Goal: Obtain resource: Download file/media

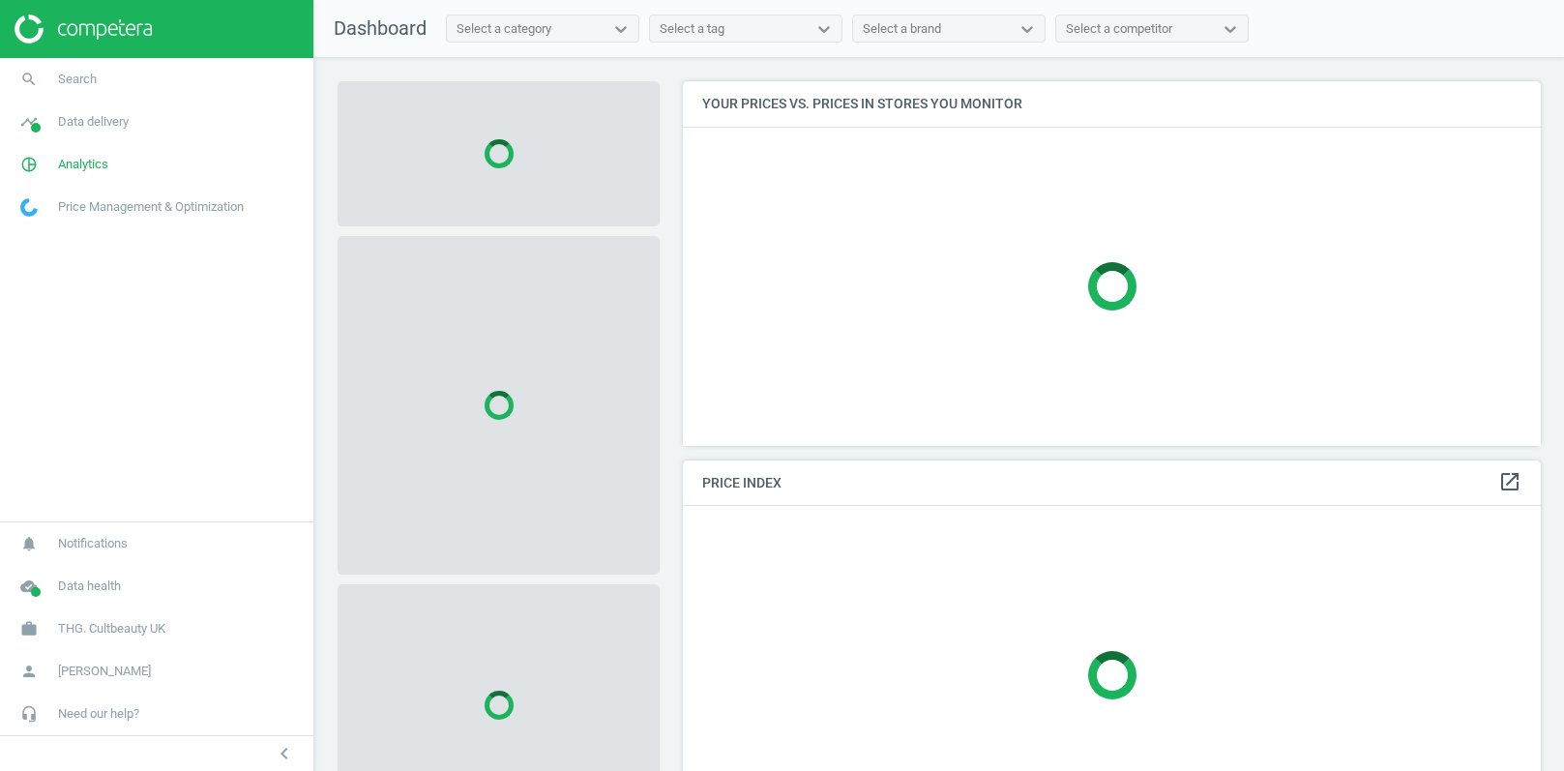
scroll to position [364, 859]
click at [118, 128] on span "Data delivery" at bounding box center [93, 121] width 71 height 17
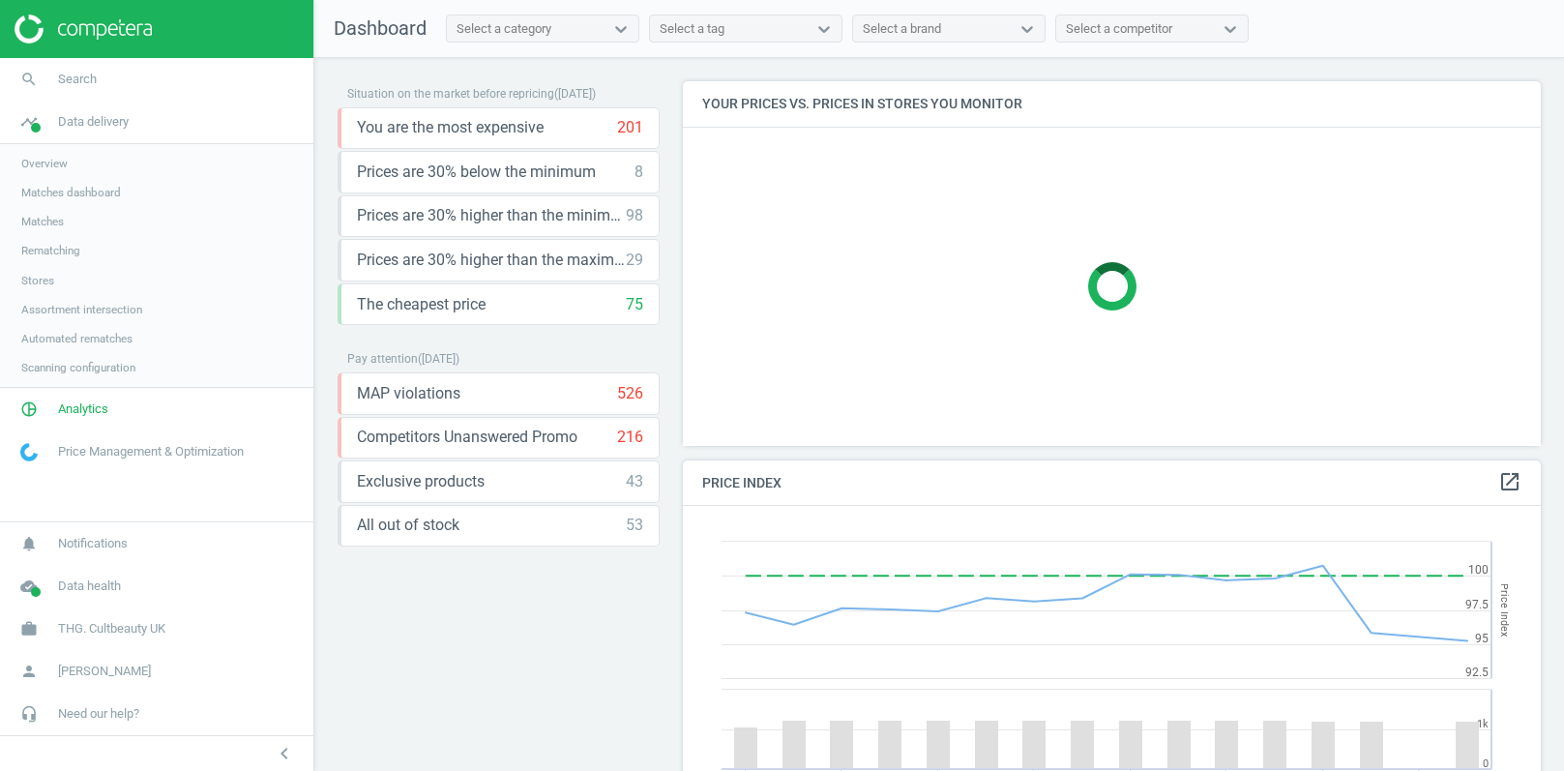
scroll to position [445, 859]
click at [46, 284] on span "Stores" at bounding box center [37, 280] width 33 height 15
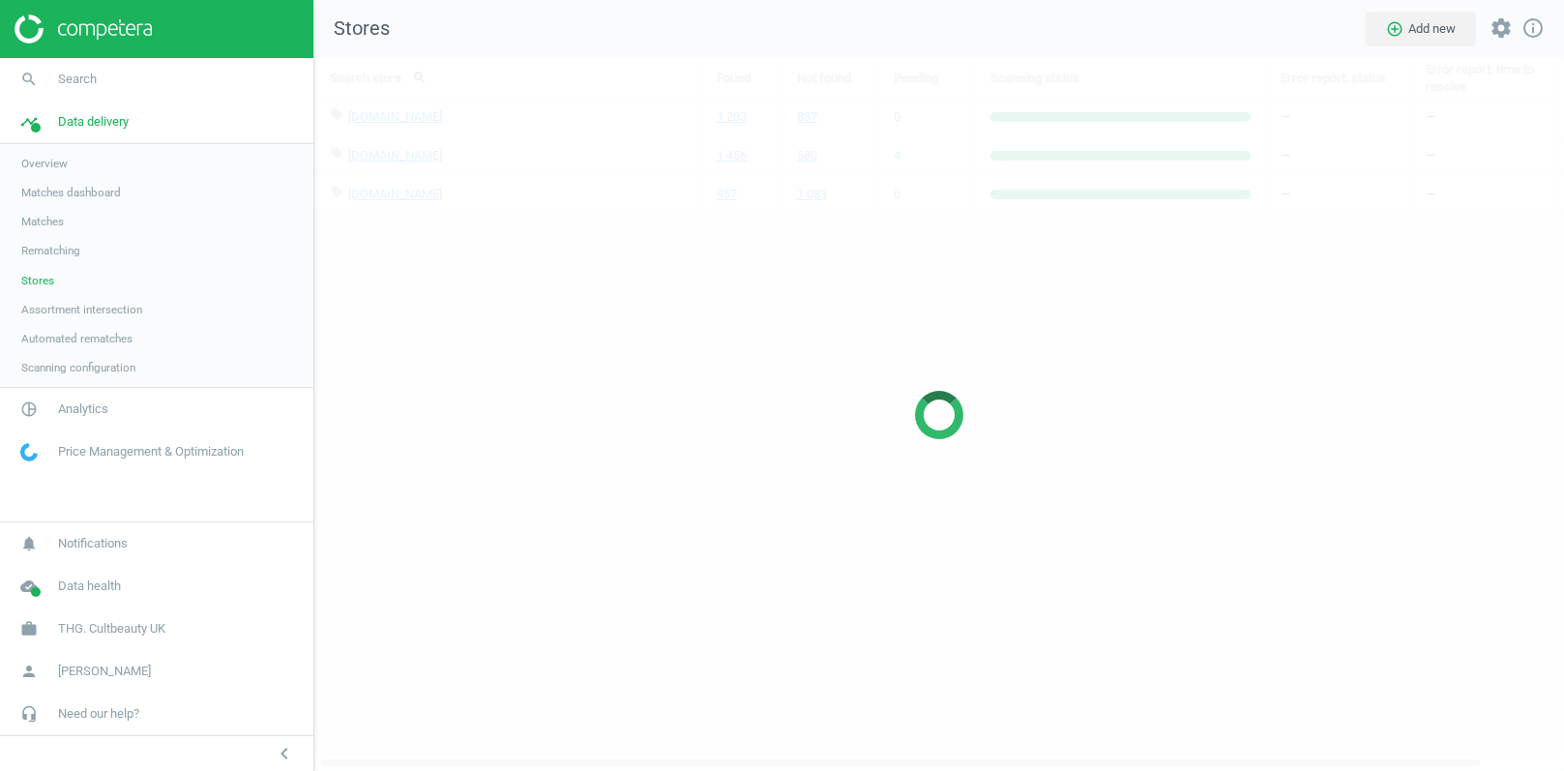
scroll to position [714, 1251]
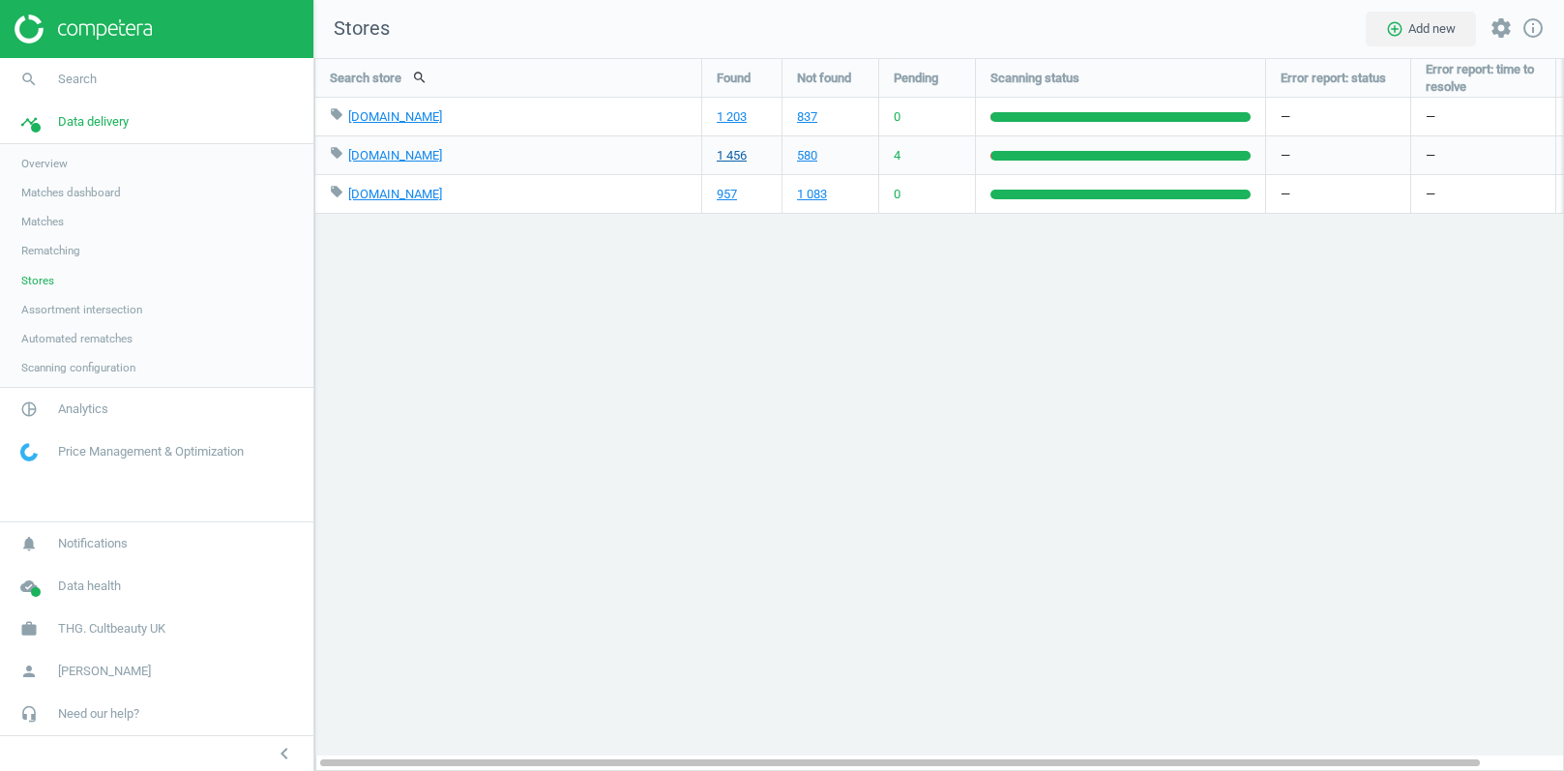
click at [731, 158] on link "1 456" at bounding box center [732, 155] width 30 height 17
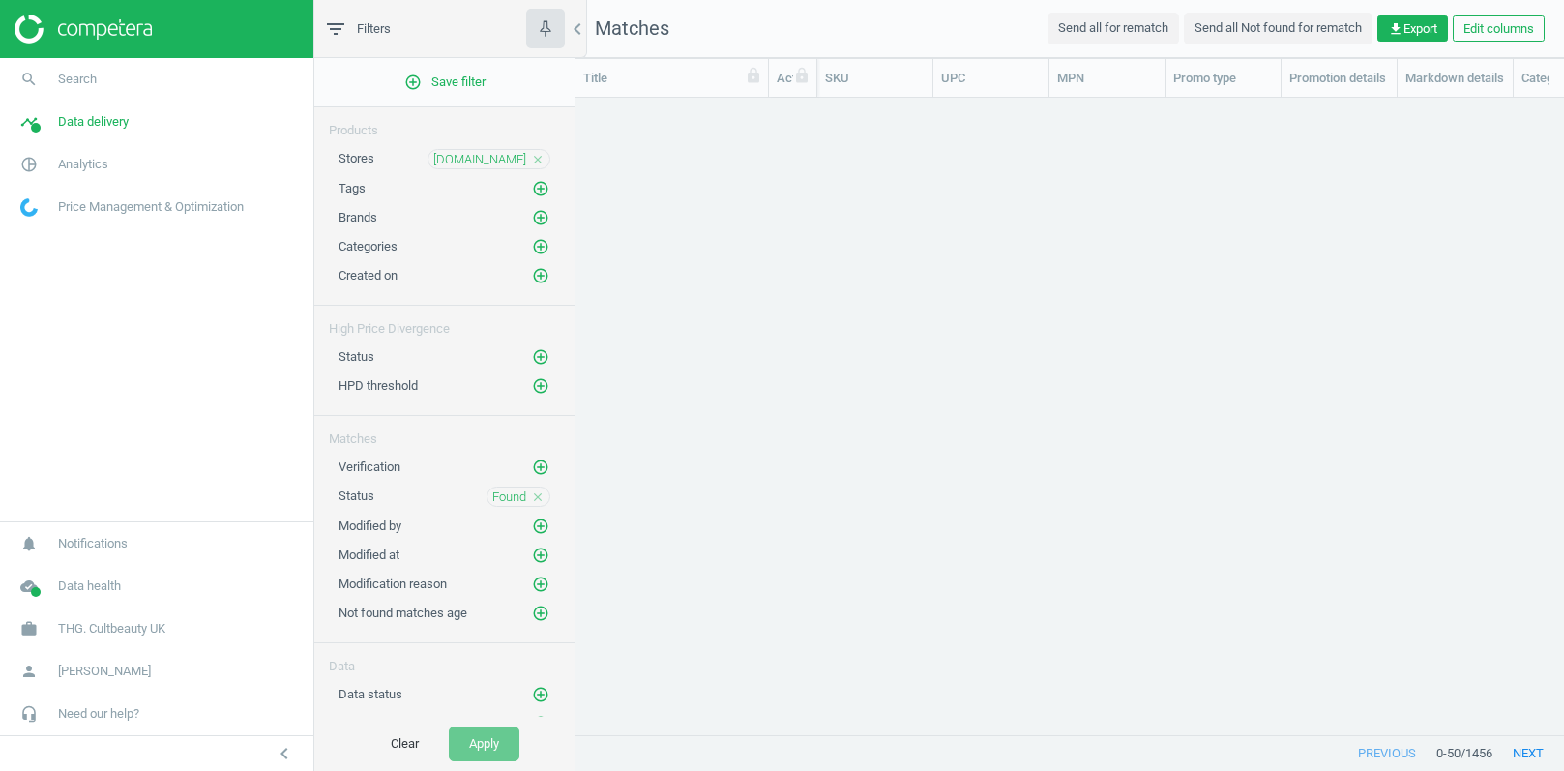
scroll to position [638, 988]
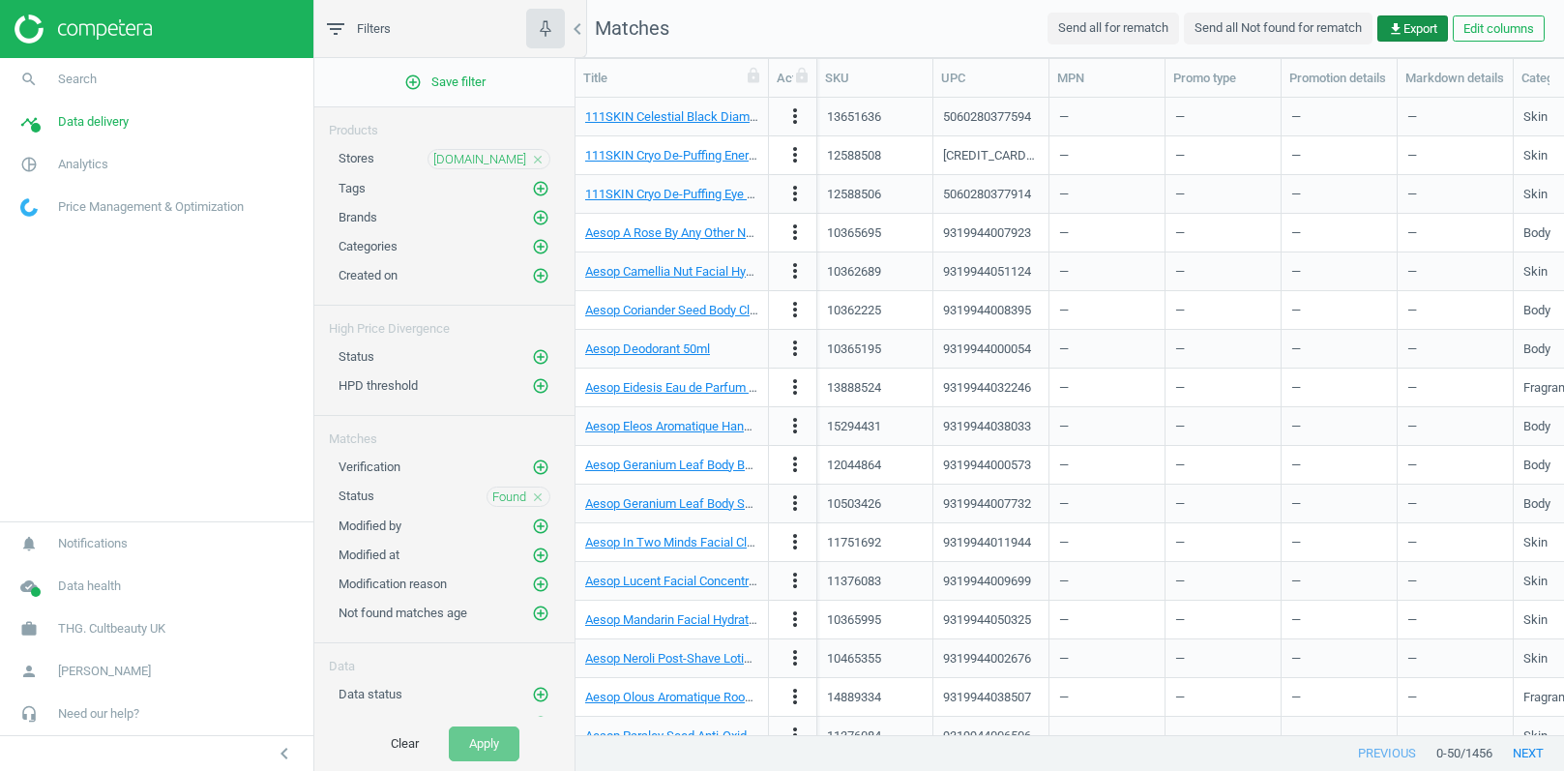
click at [1409, 28] on span "get_app Export" at bounding box center [1412, 28] width 49 height 17
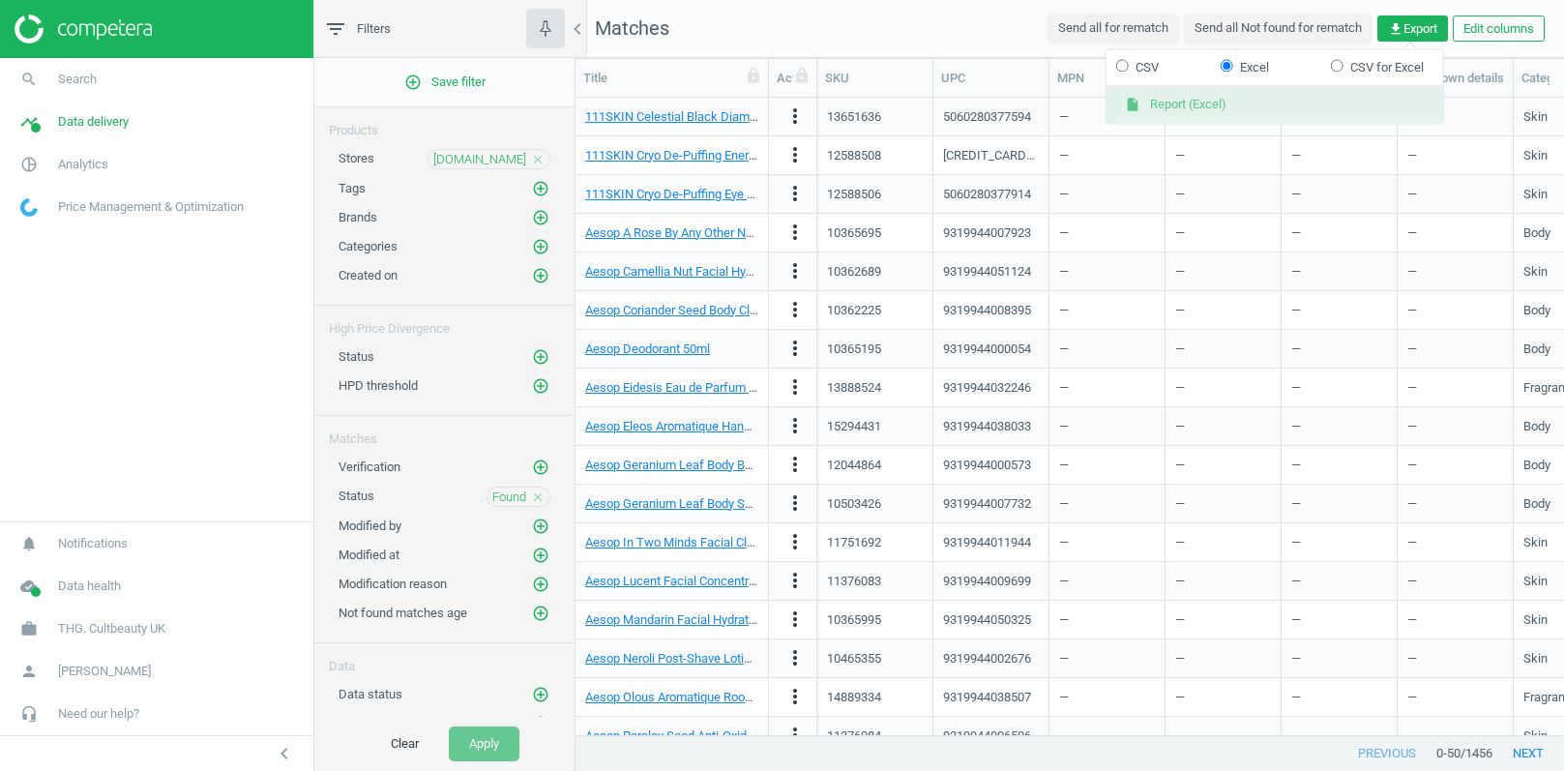
click at [1194, 108] on button "insert_drive_file Report (Excel)" at bounding box center [1275, 105] width 337 height 37
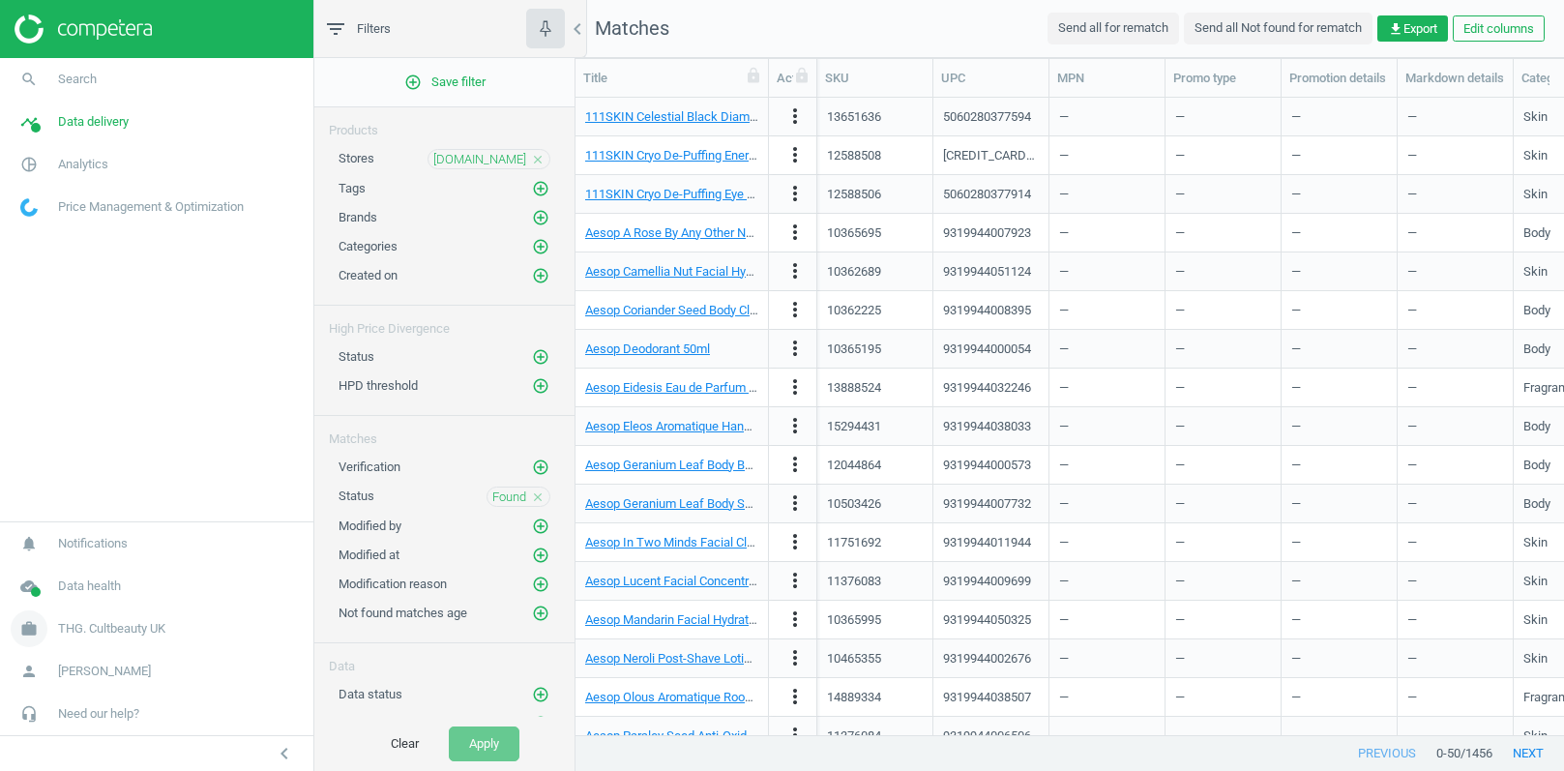
click at [141, 634] on span "THG. Cultbeauty UK" at bounding box center [111, 628] width 107 height 17
click at [75, 573] on span "Switch campaign" at bounding box center [64, 571] width 86 height 15
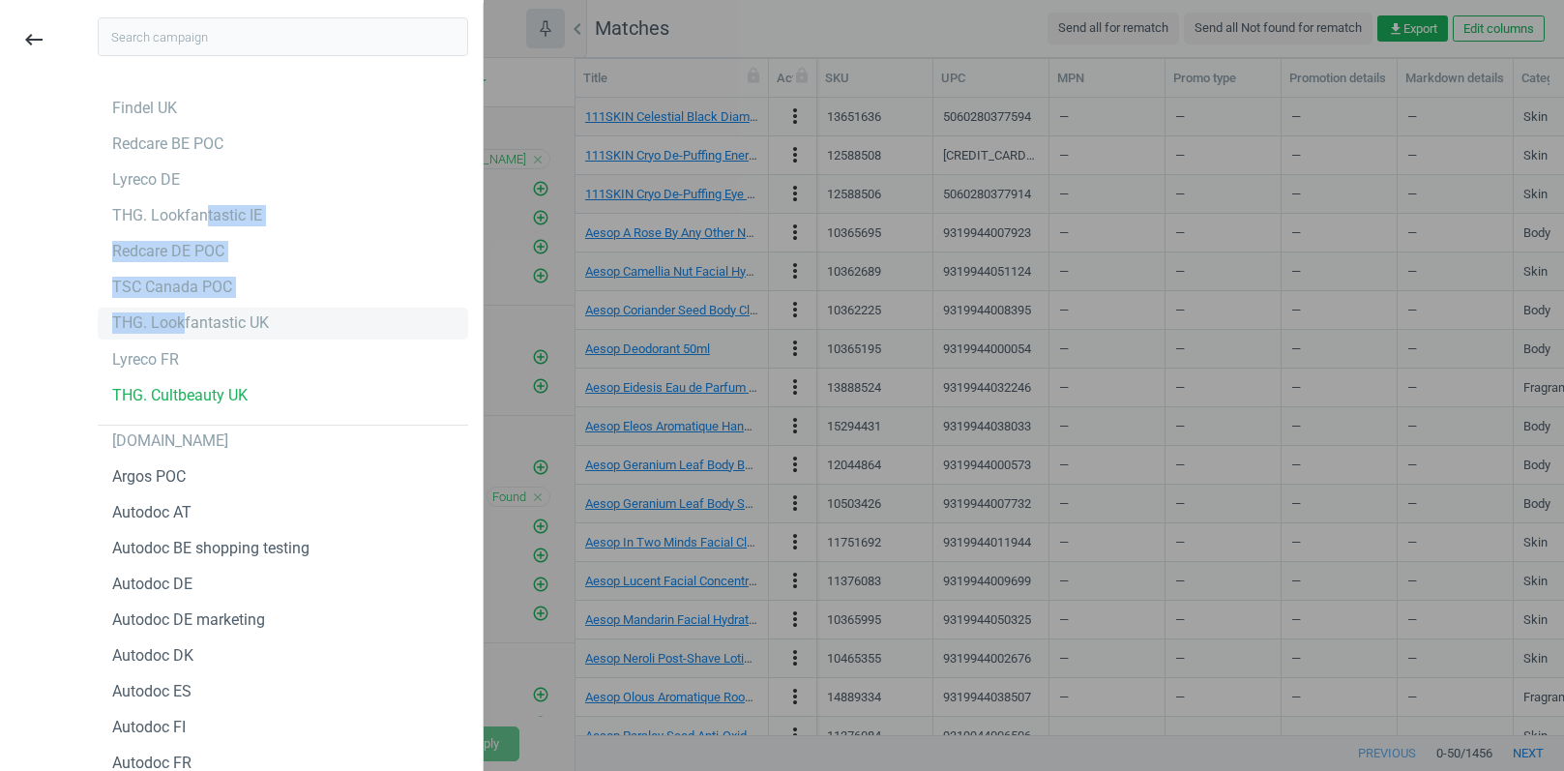
drag, startPoint x: 206, startPoint y: 217, endPoint x: 184, endPoint y: 327, distance: 112.5
click at [184, 327] on div "THG. Lookfantastic UK" at bounding box center [190, 322] width 157 height 21
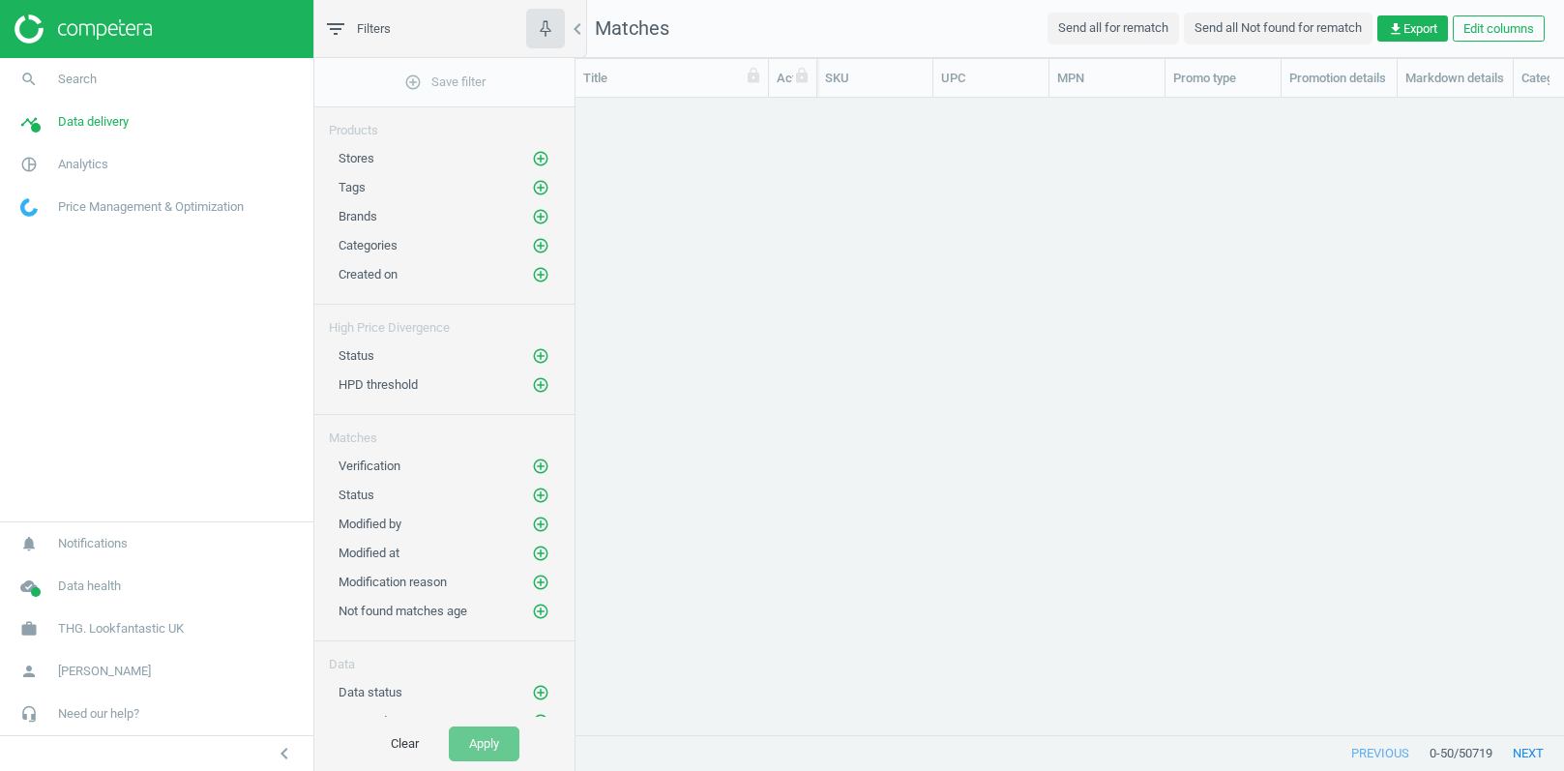
scroll to position [1, 1]
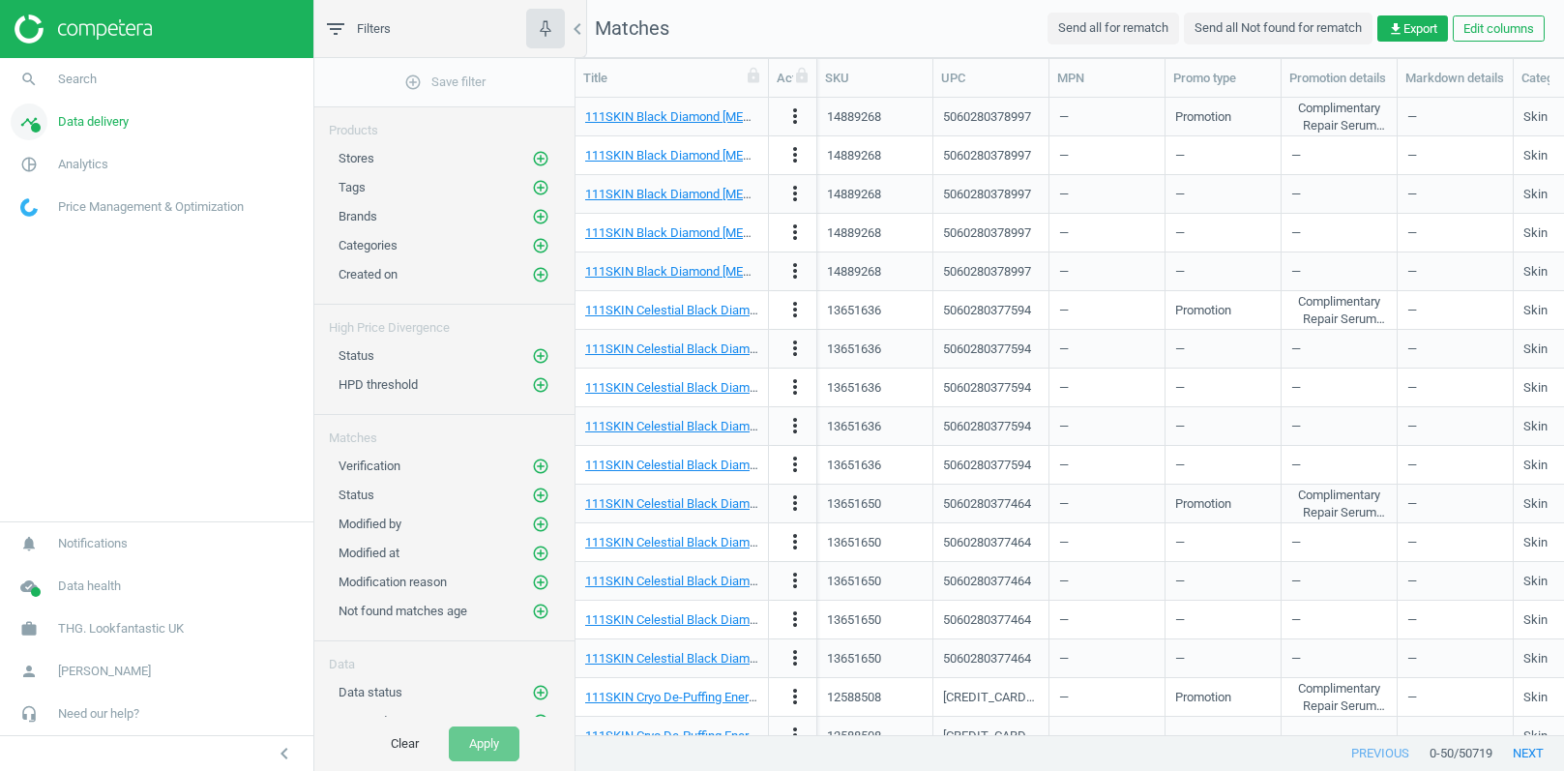
click at [86, 126] on span "Data delivery" at bounding box center [93, 121] width 71 height 17
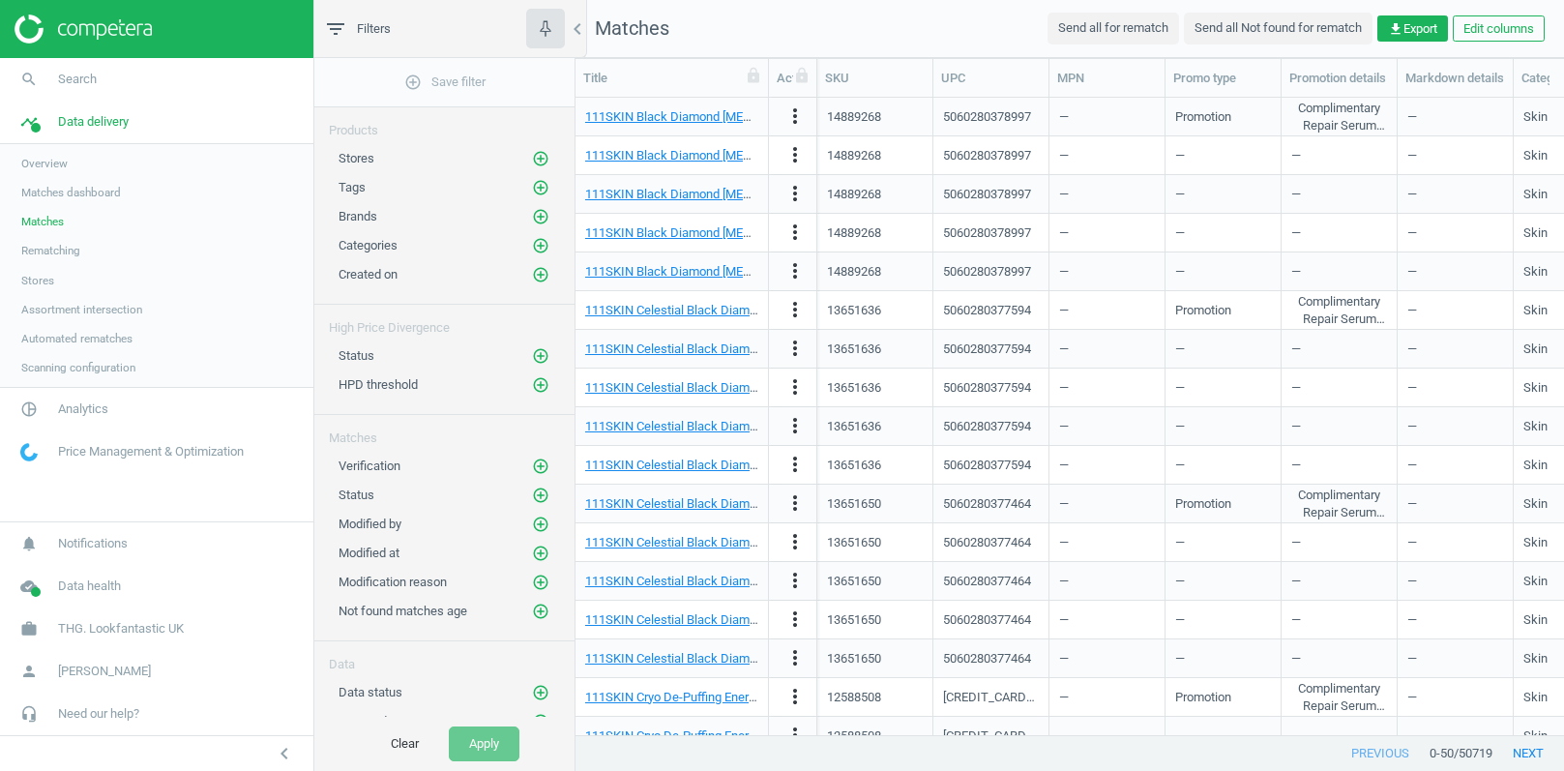
click at [45, 282] on span "Stores" at bounding box center [37, 280] width 33 height 15
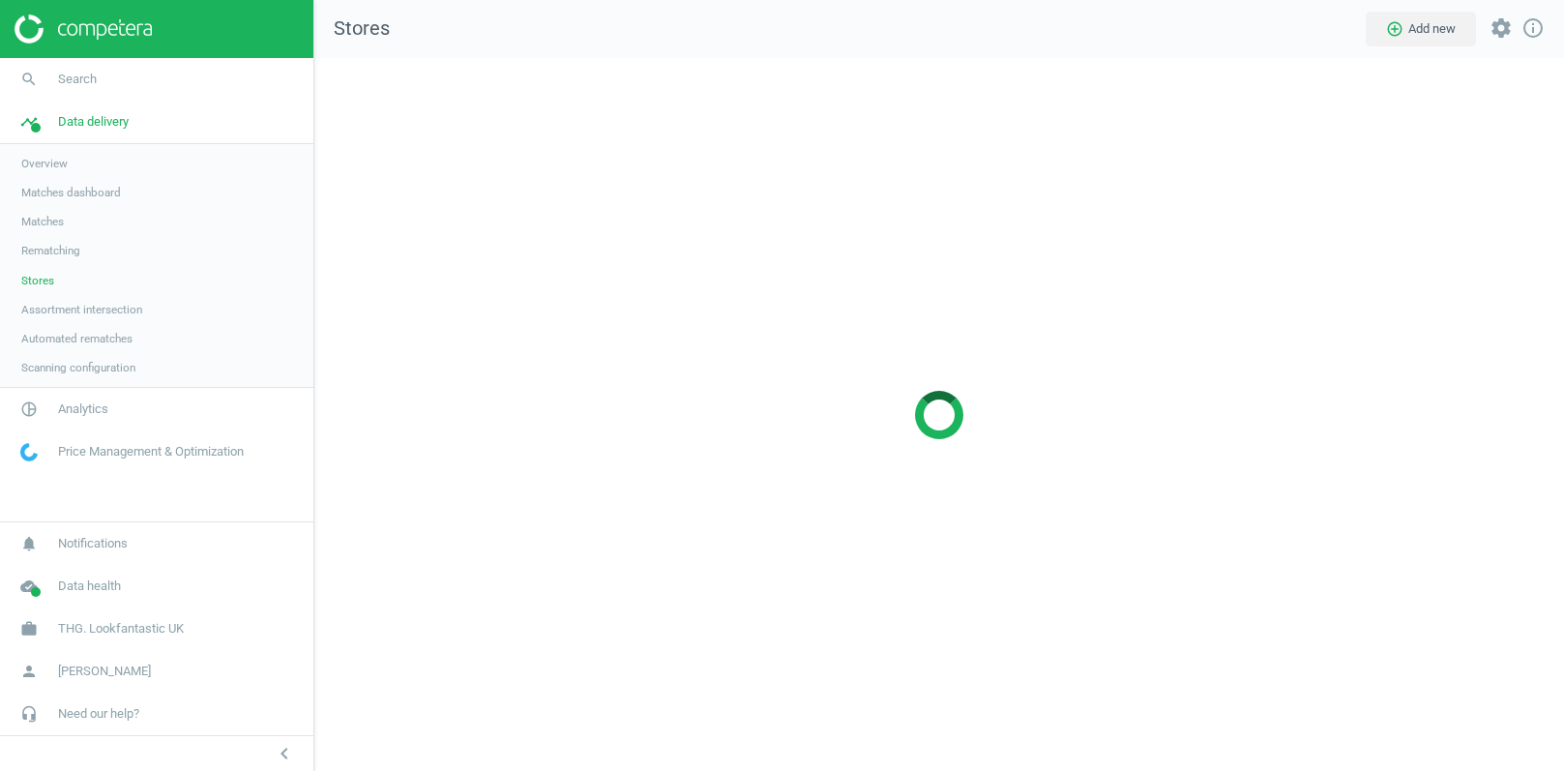
scroll to position [714, 1251]
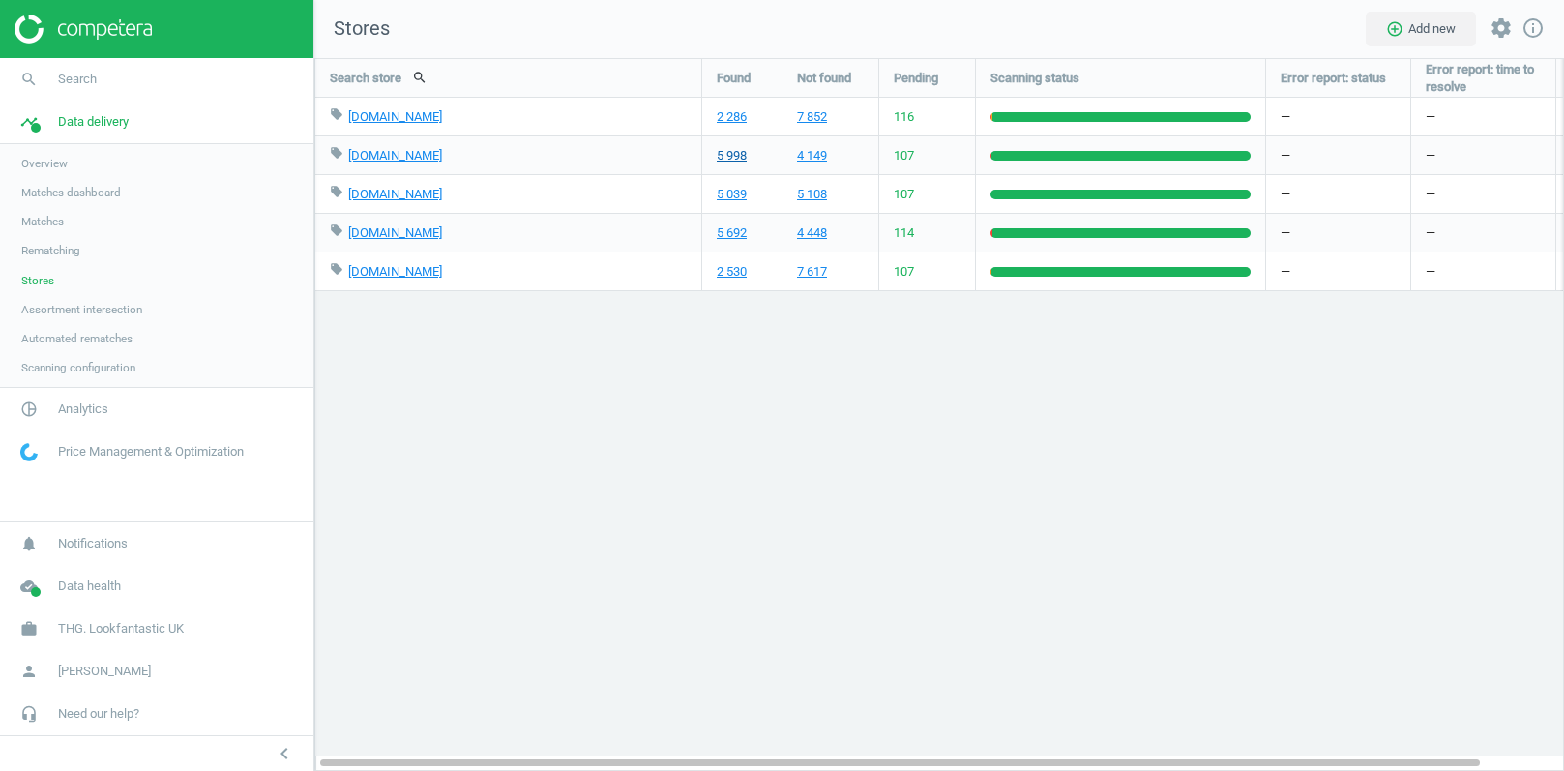
click at [740, 152] on link "5 998" at bounding box center [732, 155] width 30 height 17
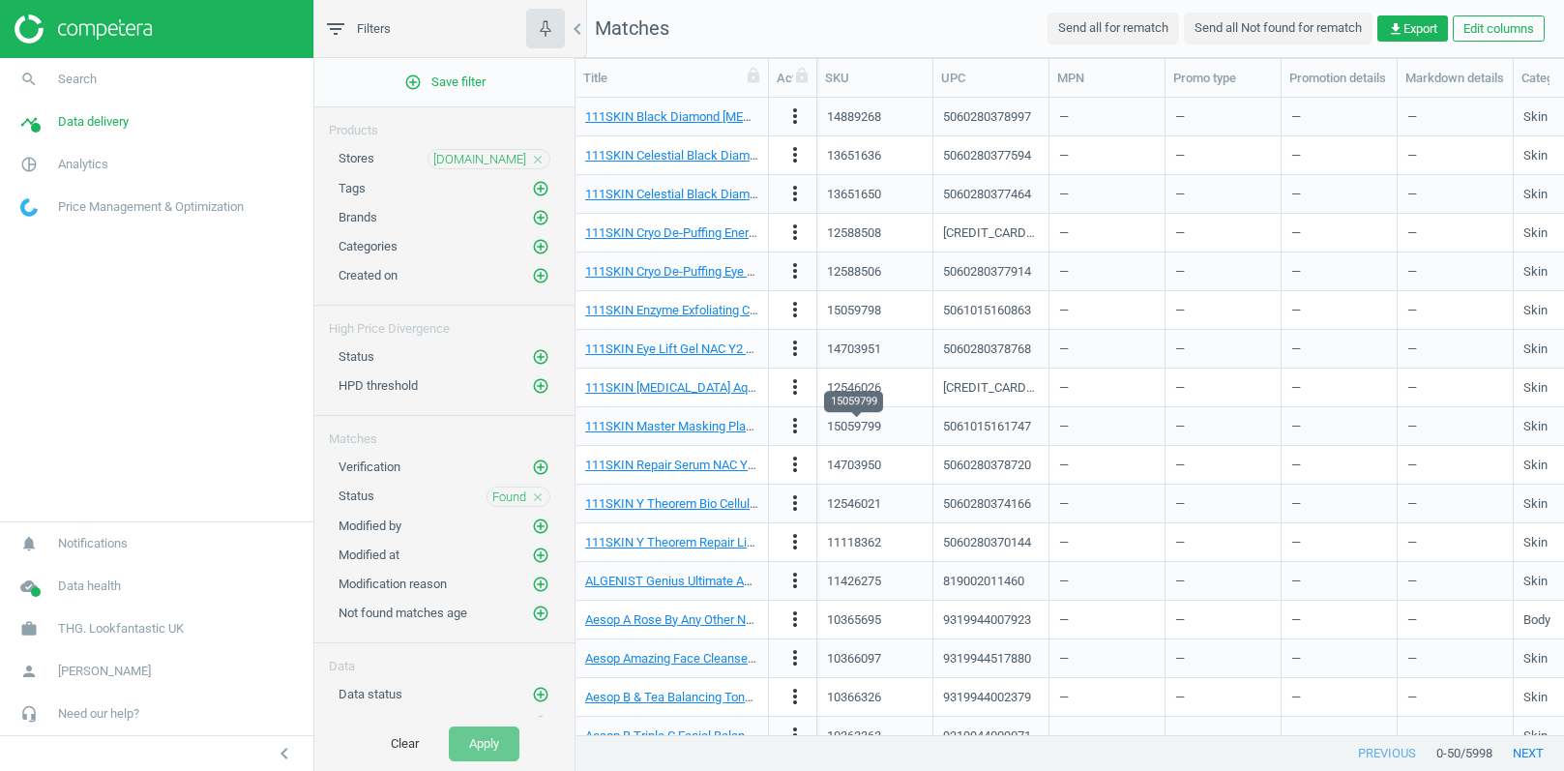
scroll to position [638, 988]
click at [1403, 27] on span "get_app Export" at bounding box center [1412, 28] width 49 height 17
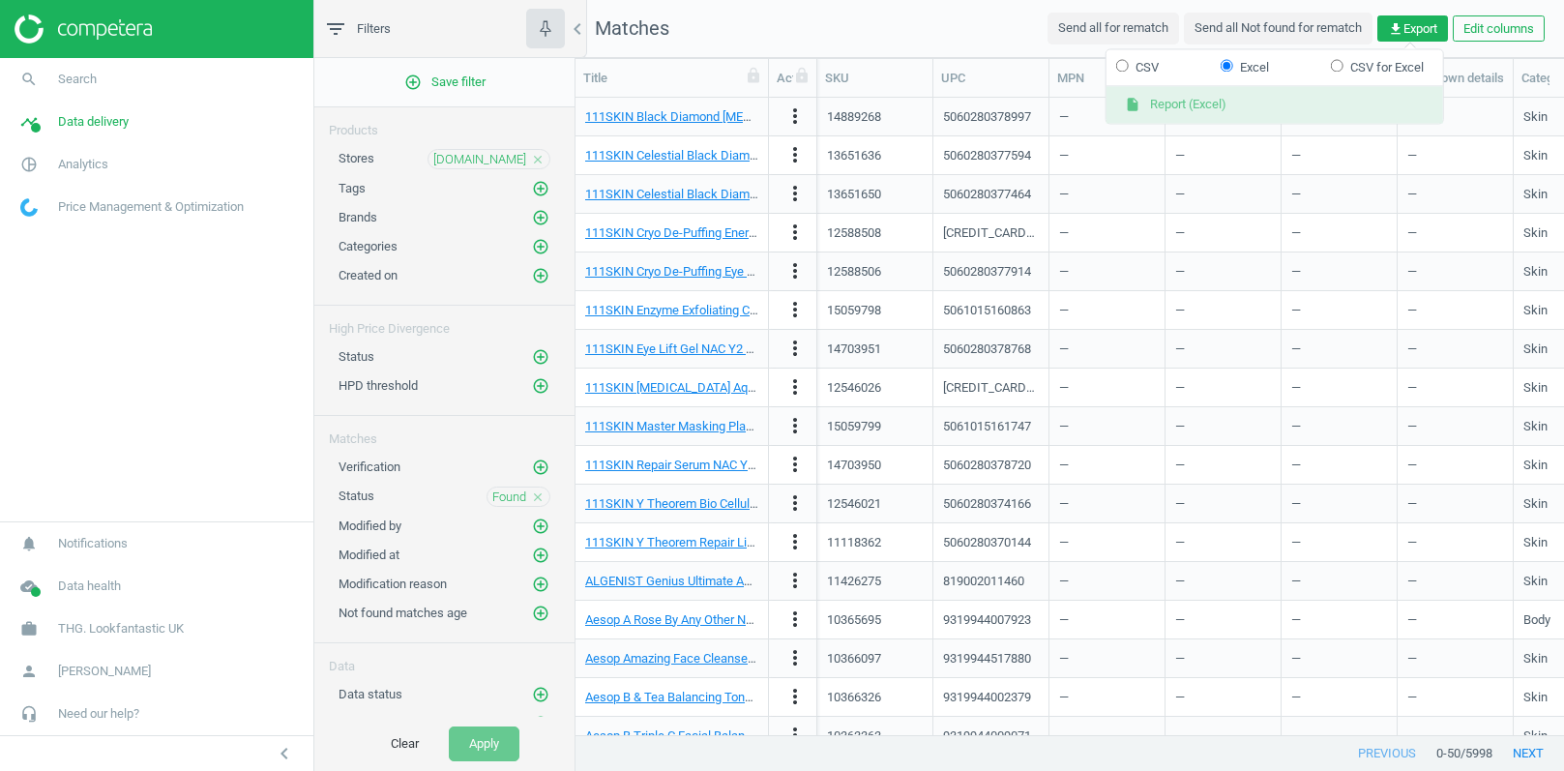
click at [1224, 107] on button "insert_drive_file Report (Excel)" at bounding box center [1275, 105] width 337 height 37
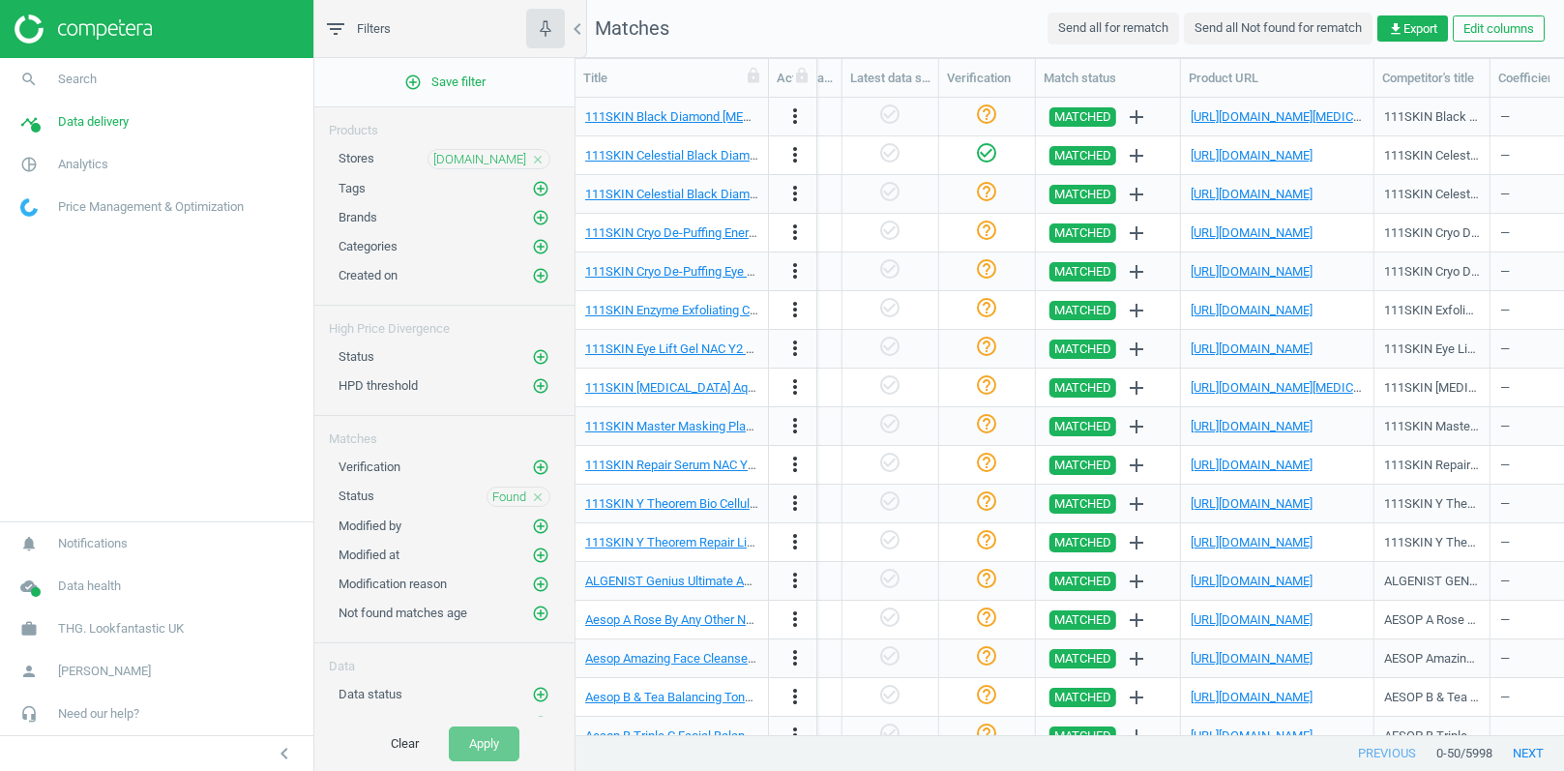
scroll to position [0, 2268]
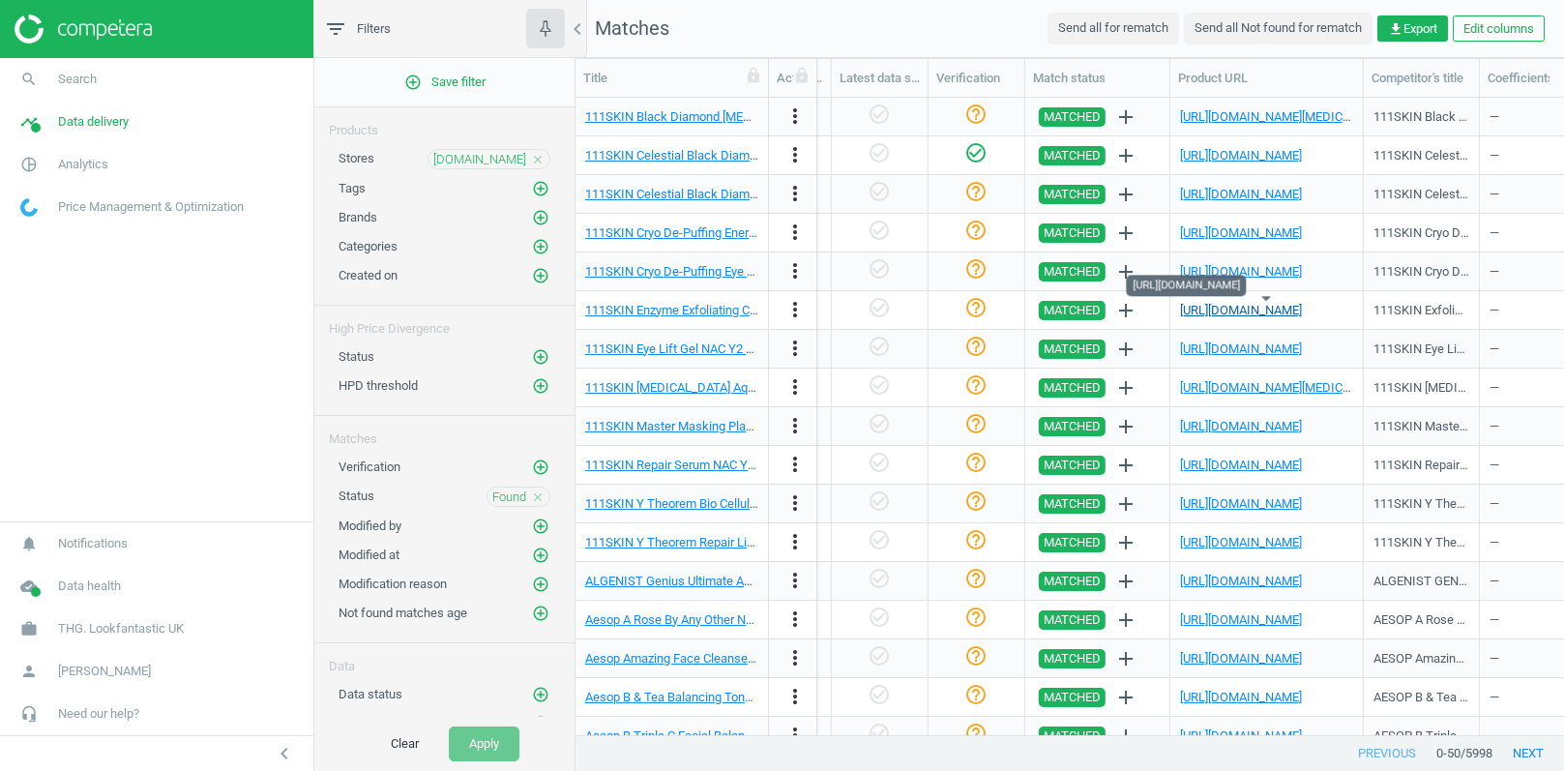
click at [1210, 307] on link "[URL][DOMAIN_NAME]" at bounding box center [1241, 310] width 122 height 15
